Goal: Transaction & Acquisition: Purchase product/service

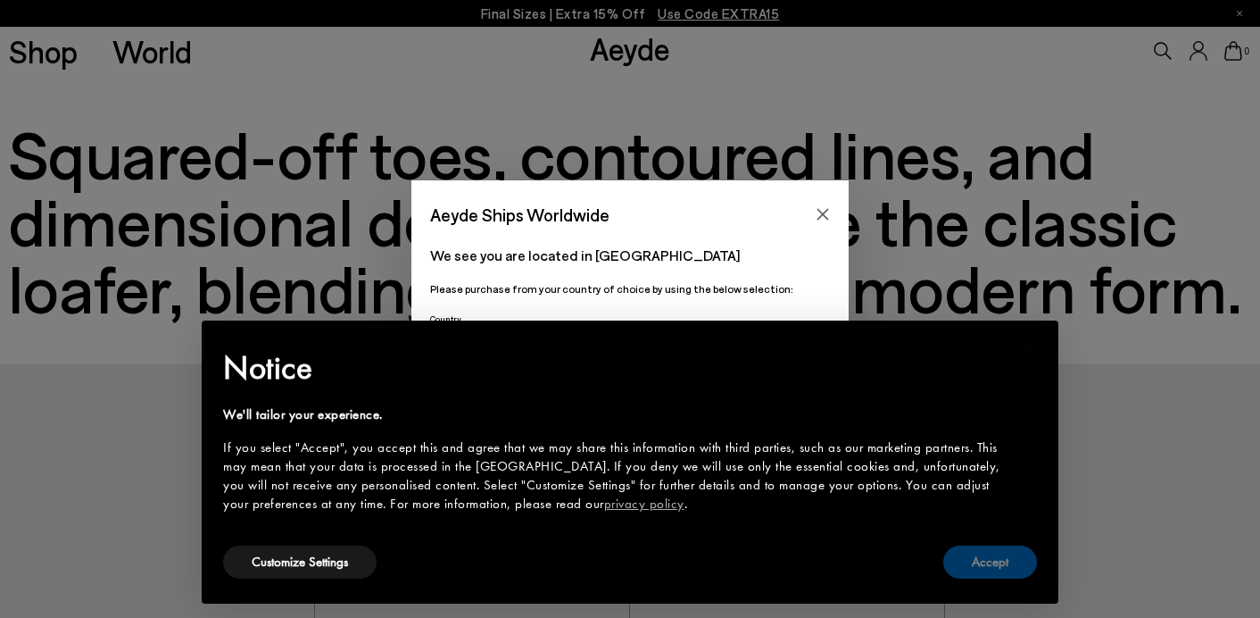
click at [951, 560] on button "Accept" at bounding box center [990, 561] width 94 height 33
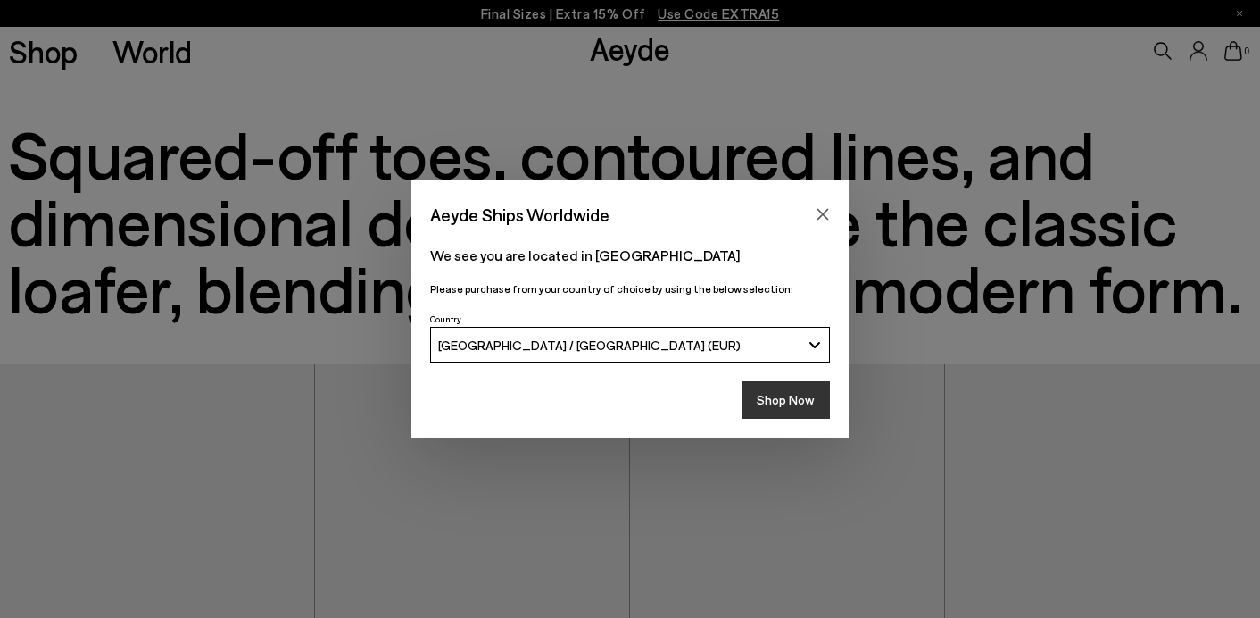
click at [801, 404] on button "Shop Now" at bounding box center [786, 399] width 88 height 37
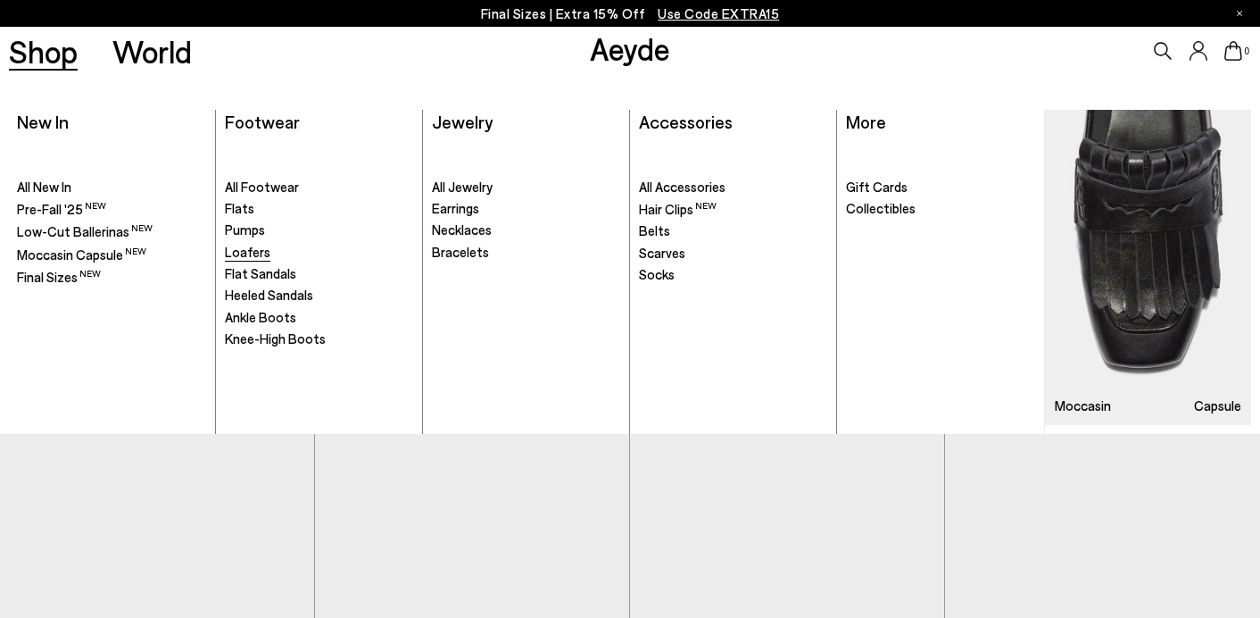
click at [245, 248] on span "Loafers" at bounding box center [248, 252] width 46 height 16
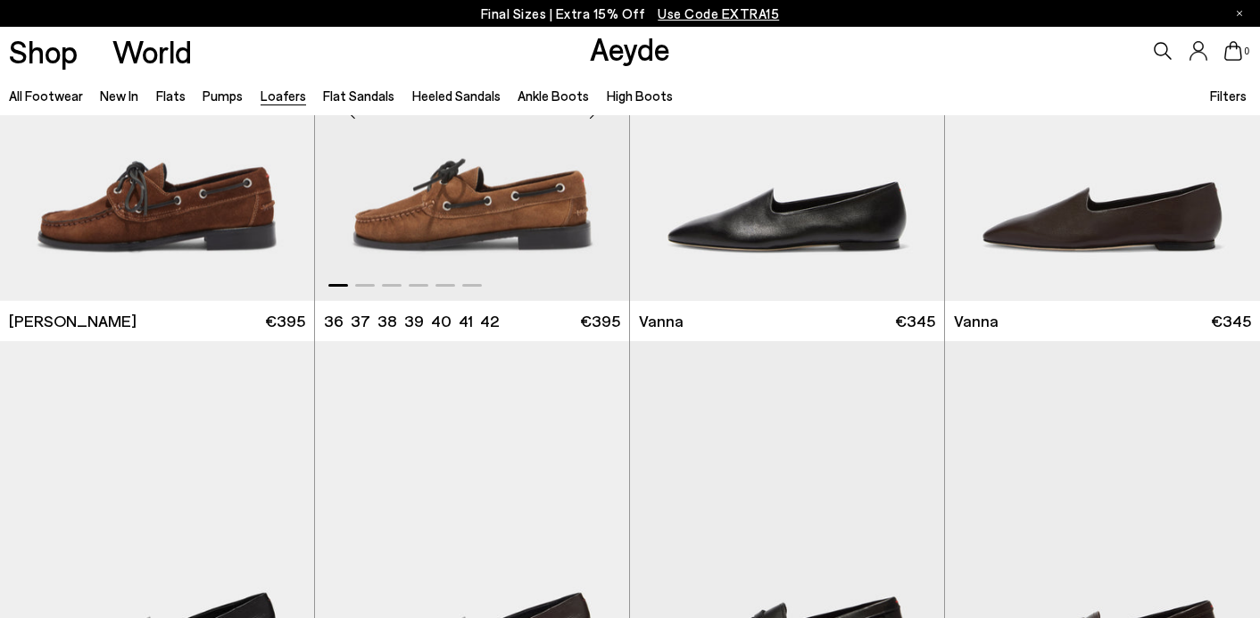
scroll to position [1943, 0]
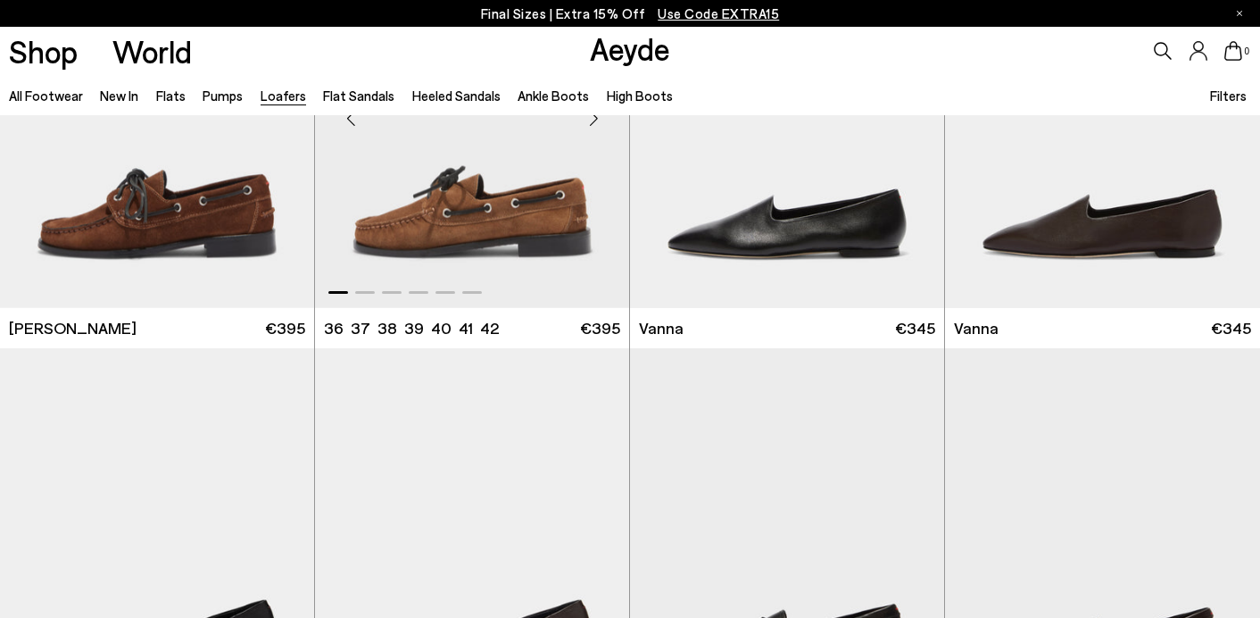
click at [445, 226] on img "1 / 6" at bounding box center [472, 110] width 314 height 395
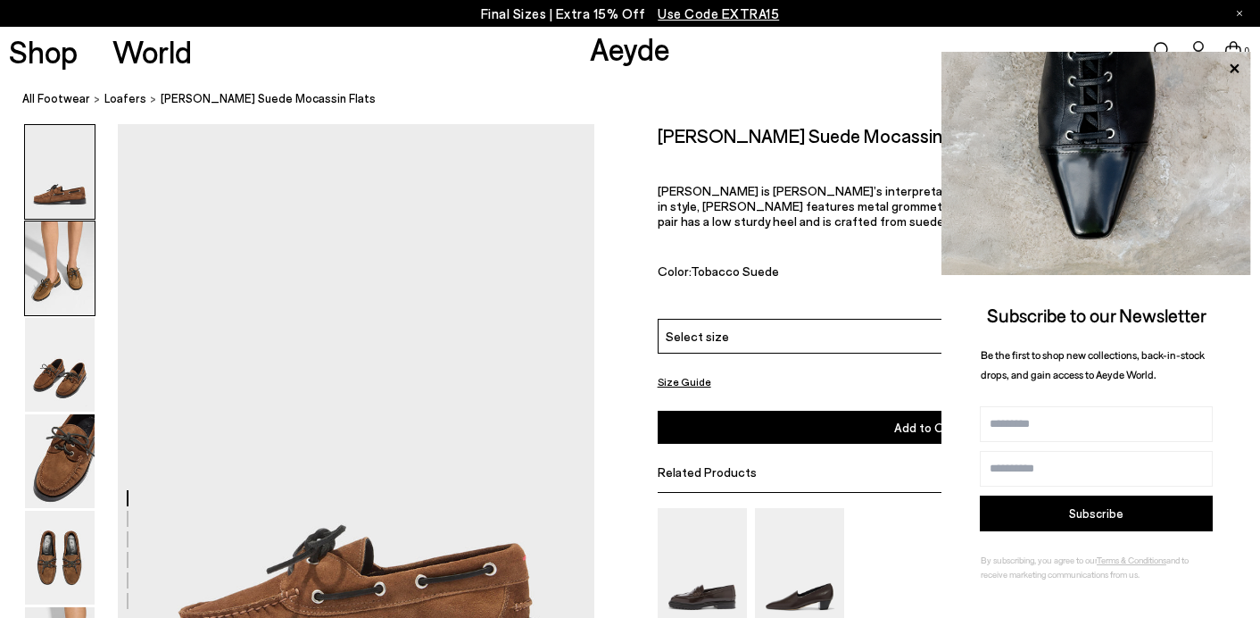
click at [68, 270] on img at bounding box center [60, 268] width 70 height 94
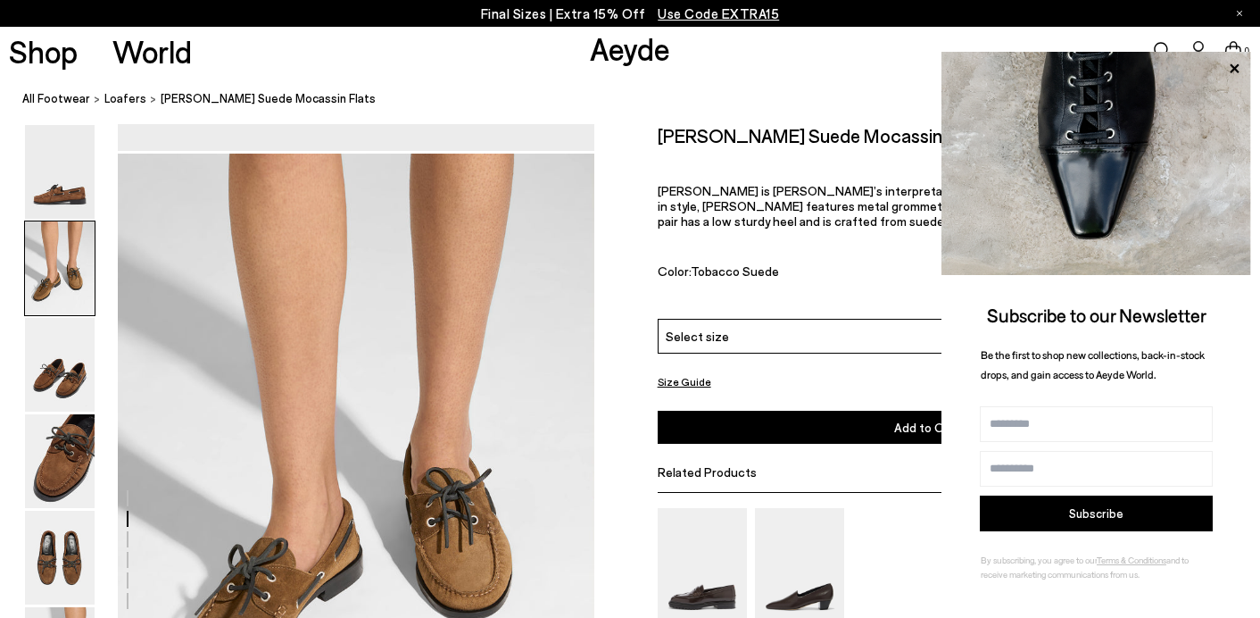
scroll to position [604, 0]
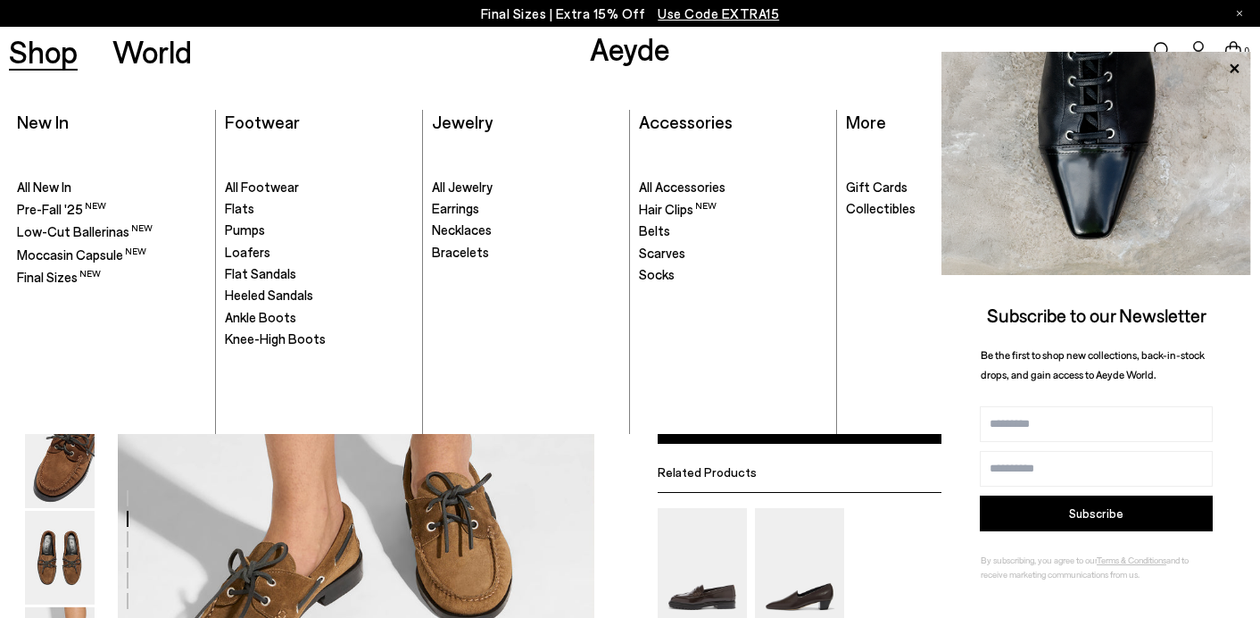
click at [245, 328] on ul ". All Footwear Flats" at bounding box center [319, 286] width 189 height 295
click at [247, 335] on span "Knee-High Boots" at bounding box center [275, 338] width 101 height 16
